Goal: Task Accomplishment & Management: Manage account settings

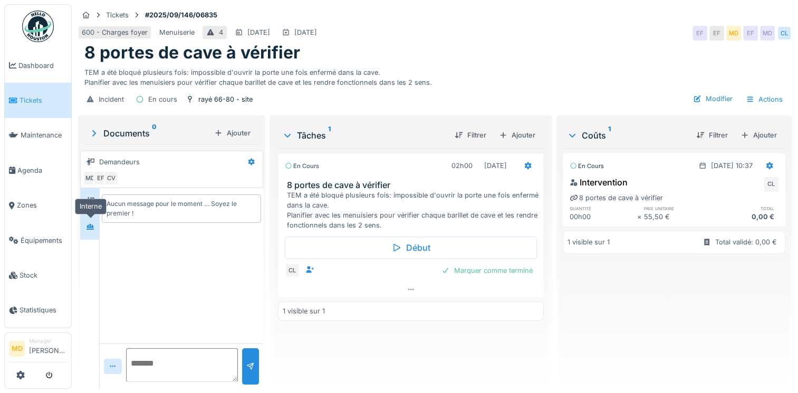
click at [86, 227] on icon at bounding box center [90, 227] width 8 height 7
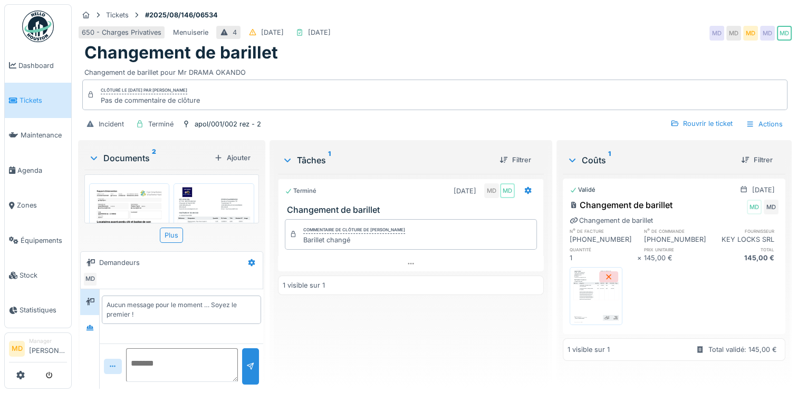
scroll to position [8, 0]
click at [91, 325] on icon at bounding box center [89, 328] width 7 height 6
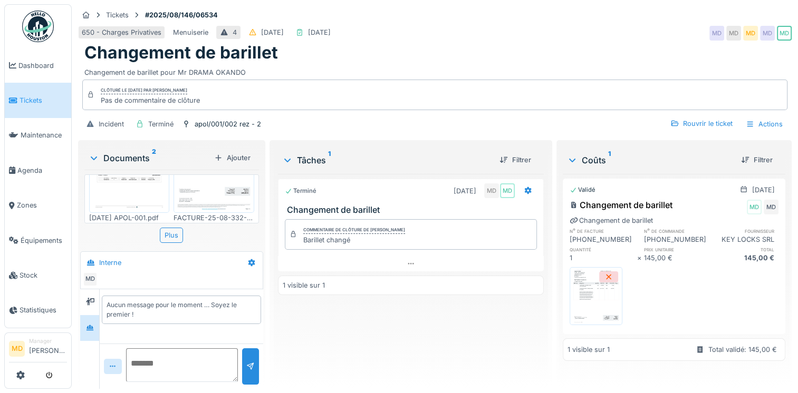
scroll to position [0, 0]
click at [572, 293] on img at bounding box center [595, 296] width 47 height 53
click at [138, 189] on img at bounding box center [129, 239] width 75 height 106
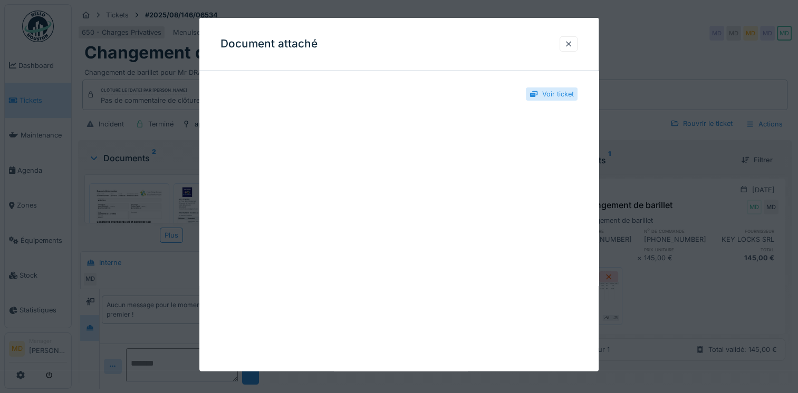
click at [573, 43] on div at bounding box center [568, 43] width 8 height 10
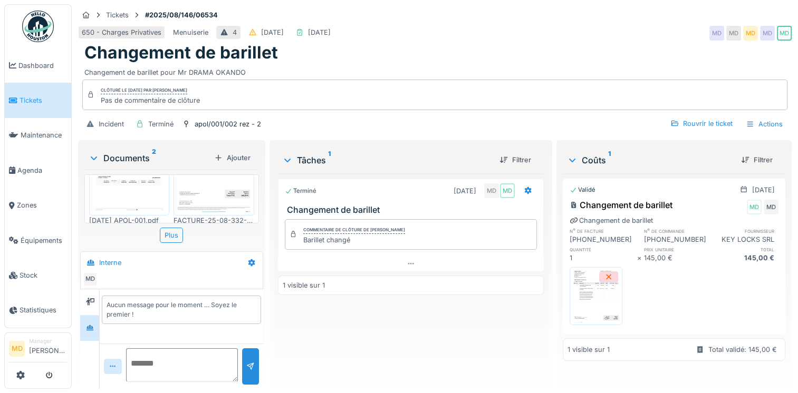
scroll to position [82, 0]
click at [86, 298] on icon at bounding box center [90, 301] width 8 height 7
click at [95, 324] on div at bounding box center [90, 328] width 16 height 13
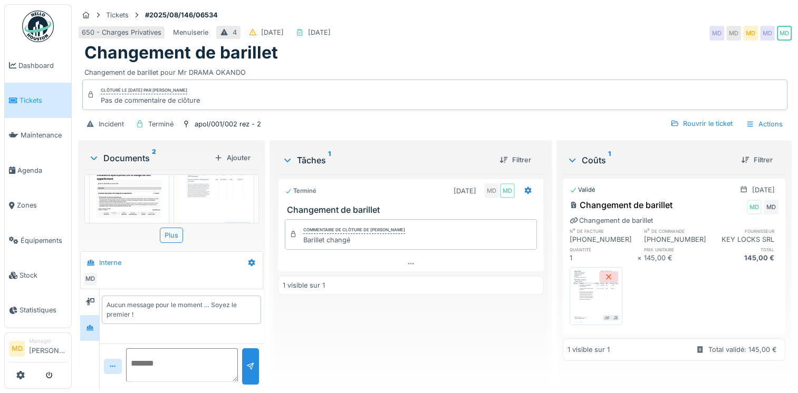
scroll to position [29, 0]
click at [196, 196] on img at bounding box center [213, 210] width 75 height 106
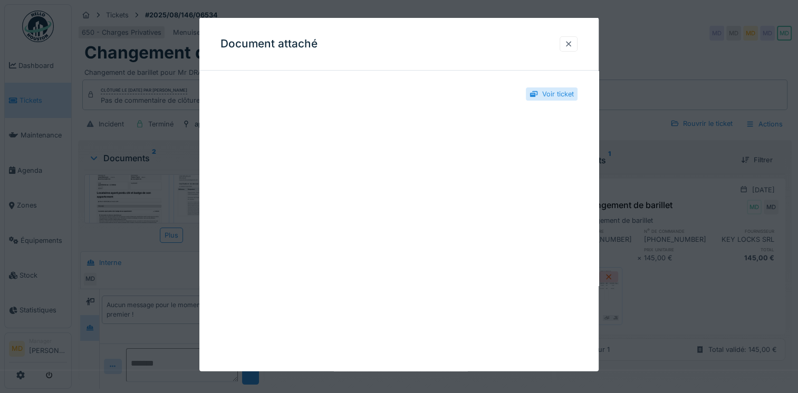
click at [573, 38] on div at bounding box center [568, 43] width 8 height 10
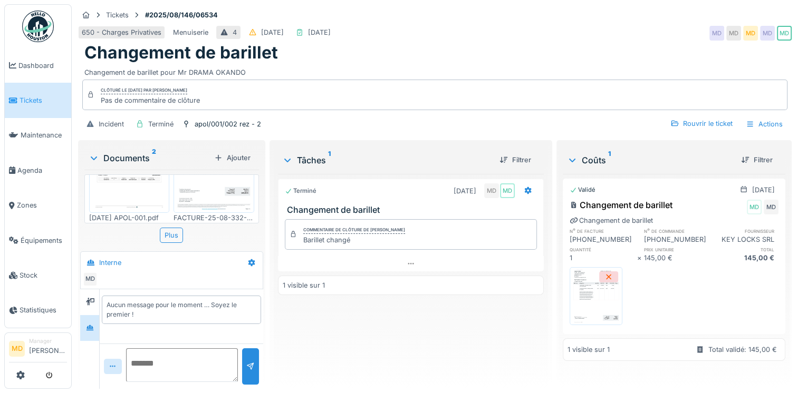
scroll to position [0, 0]
click at [128, 194] on img at bounding box center [129, 239] width 75 height 106
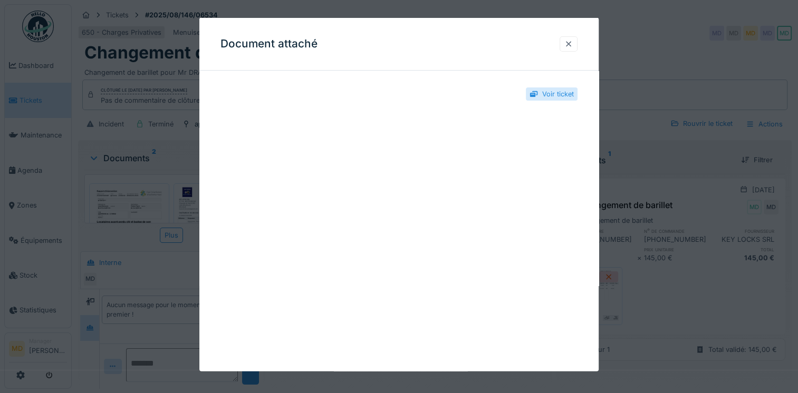
click at [567, 45] on div at bounding box center [568, 43] width 18 height 15
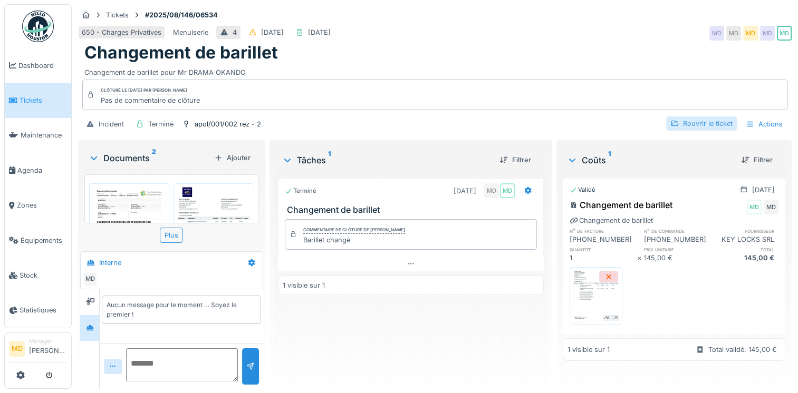
click at [594, 117] on div "Rouvrir le ticket" at bounding box center [701, 124] width 71 height 14
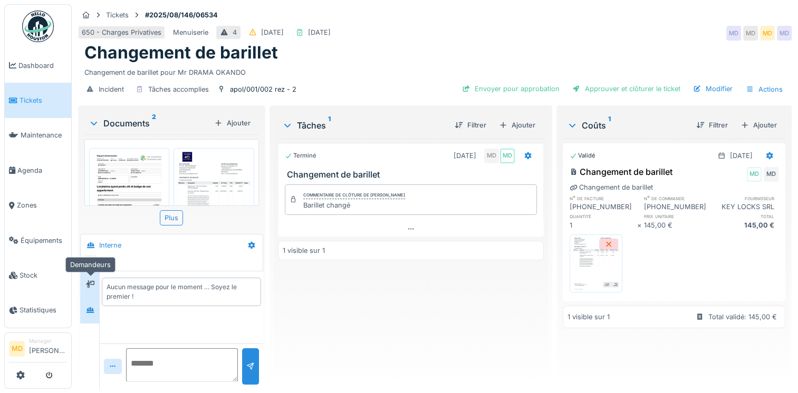
click at [88, 281] on icon at bounding box center [90, 284] width 8 height 7
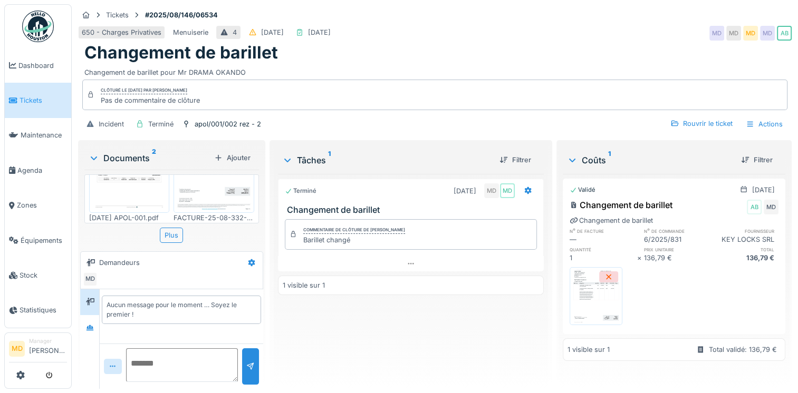
scroll to position [8, 0]
click at [92, 325] on div at bounding box center [90, 328] width 16 height 13
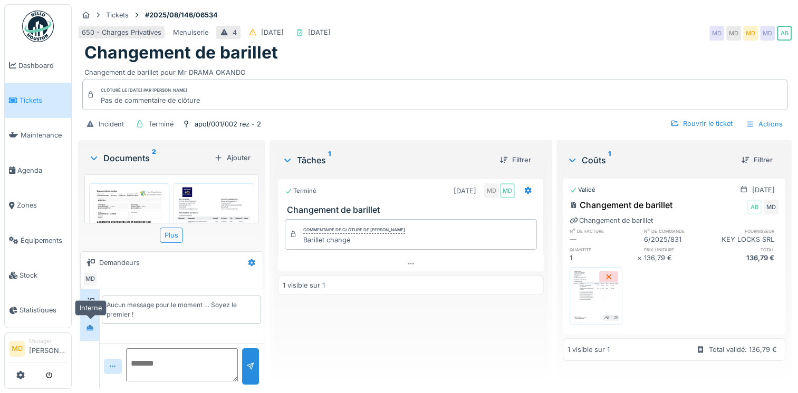
click at [86, 325] on icon at bounding box center [90, 328] width 8 height 7
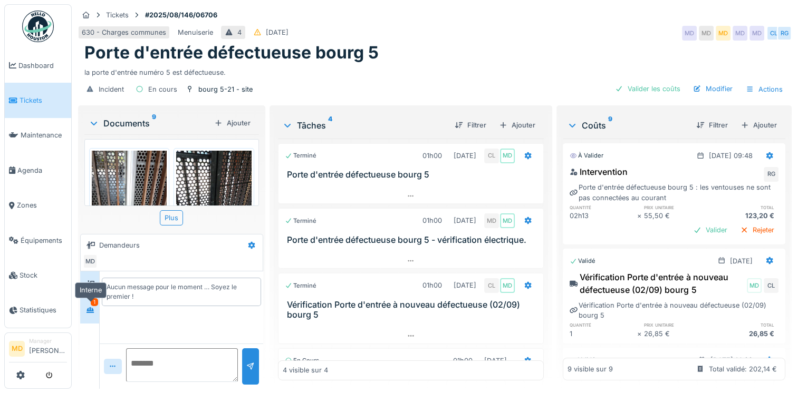
click at [91, 312] on icon at bounding box center [89, 310] width 7 height 6
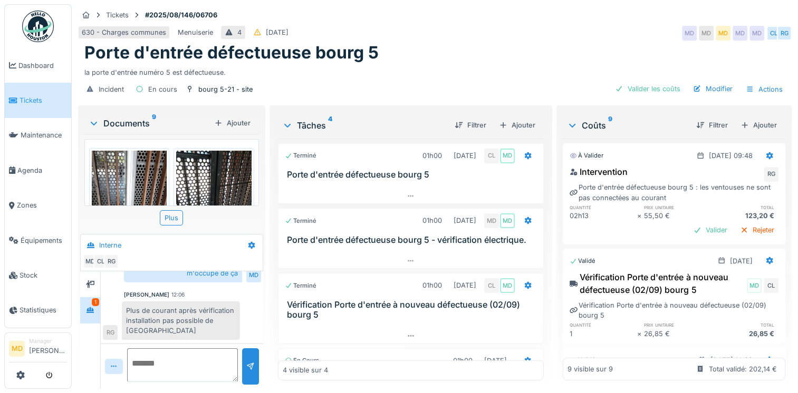
scroll to position [8, 0]
click at [88, 281] on icon at bounding box center [90, 284] width 8 height 7
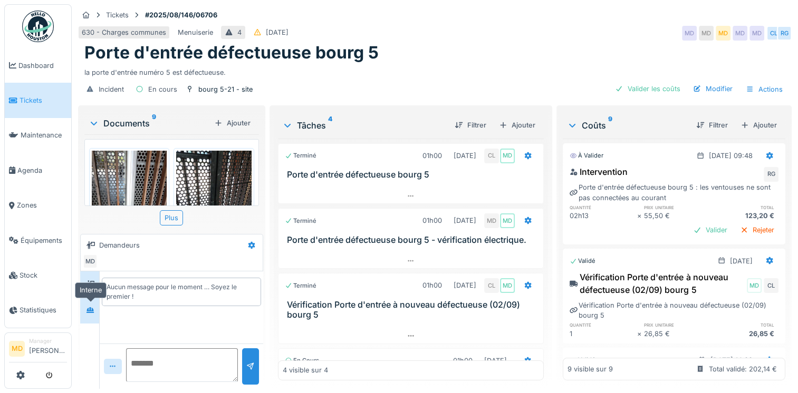
click at [90, 307] on icon at bounding box center [89, 310] width 7 height 6
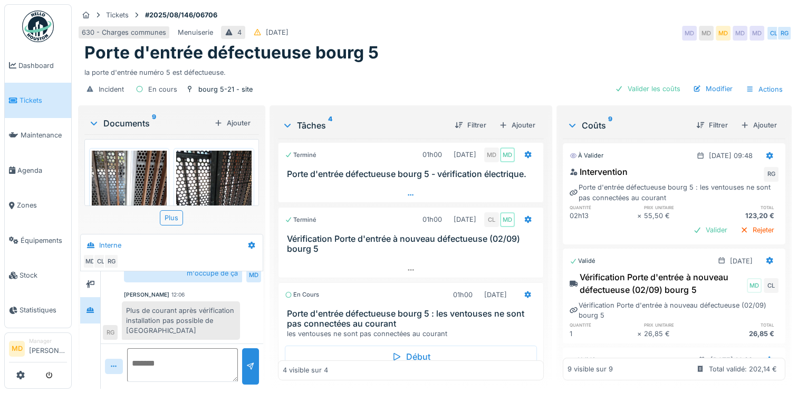
scroll to position [123, 0]
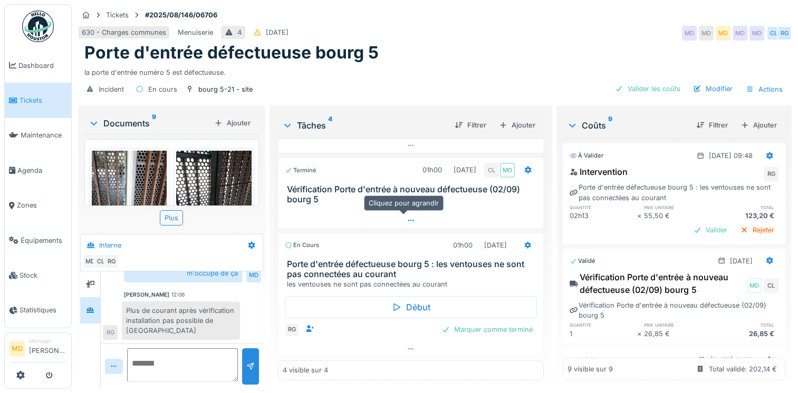
click at [407, 218] on div at bounding box center [410, 220] width 265 height 15
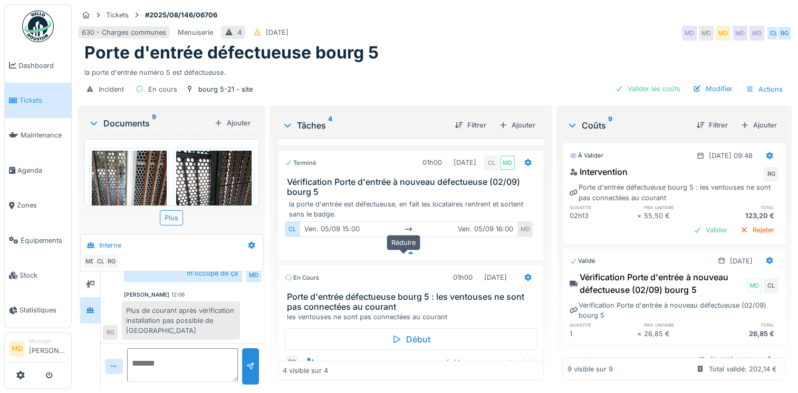
click at [408, 253] on icon at bounding box center [410, 253] width 5 height 3
